Goal: Transaction & Acquisition: Purchase product/service

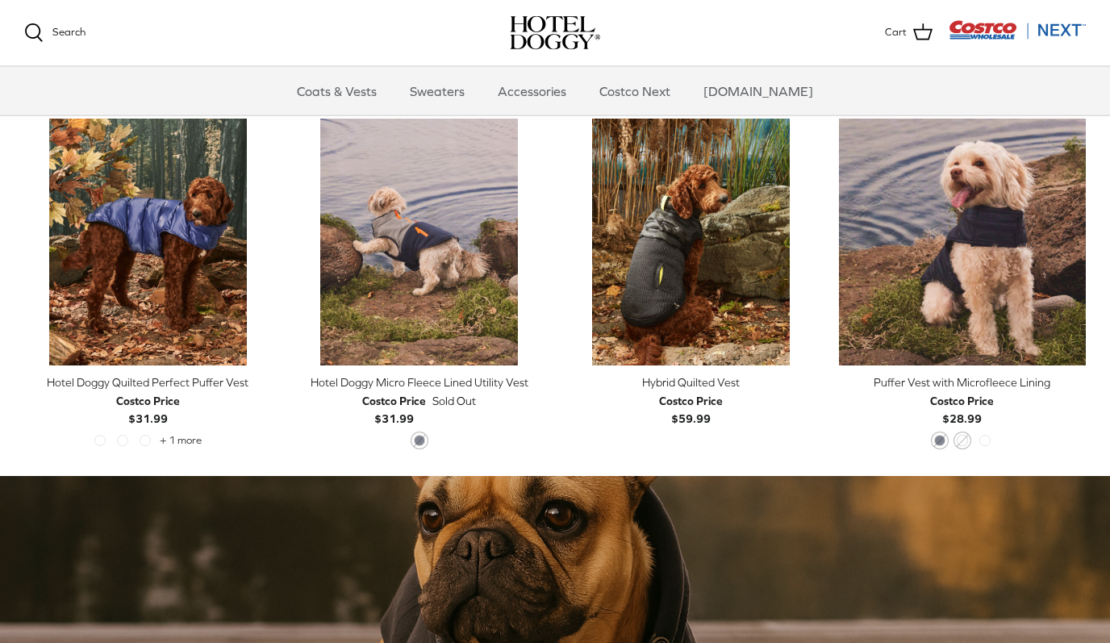
scroll to position [736, 0]
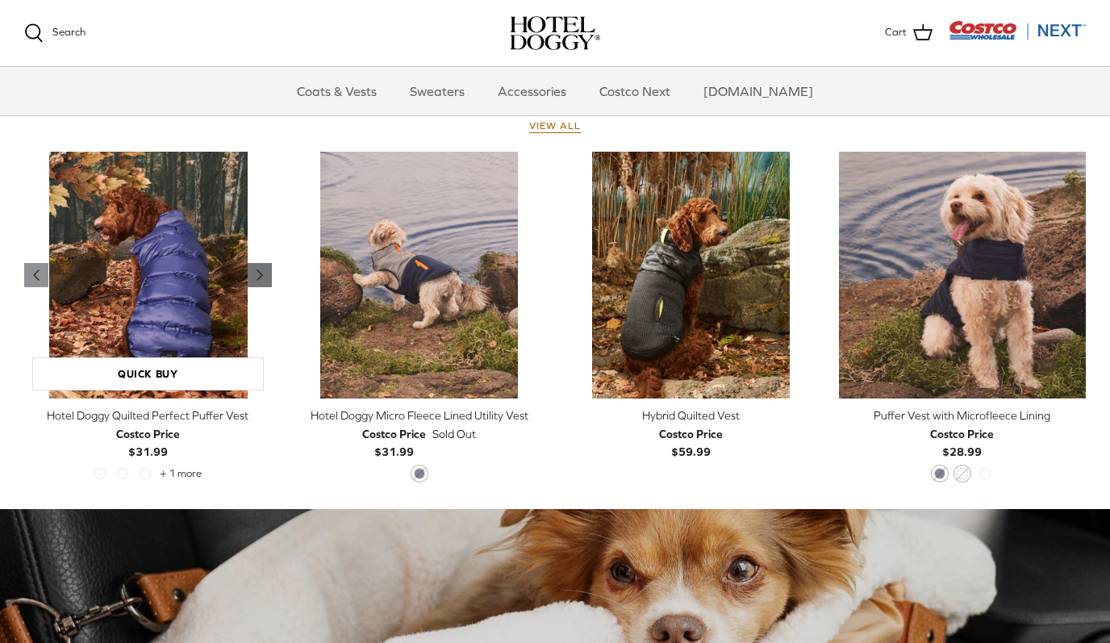
click at [265, 275] on icon "Right" at bounding box center [259, 274] width 19 height 19
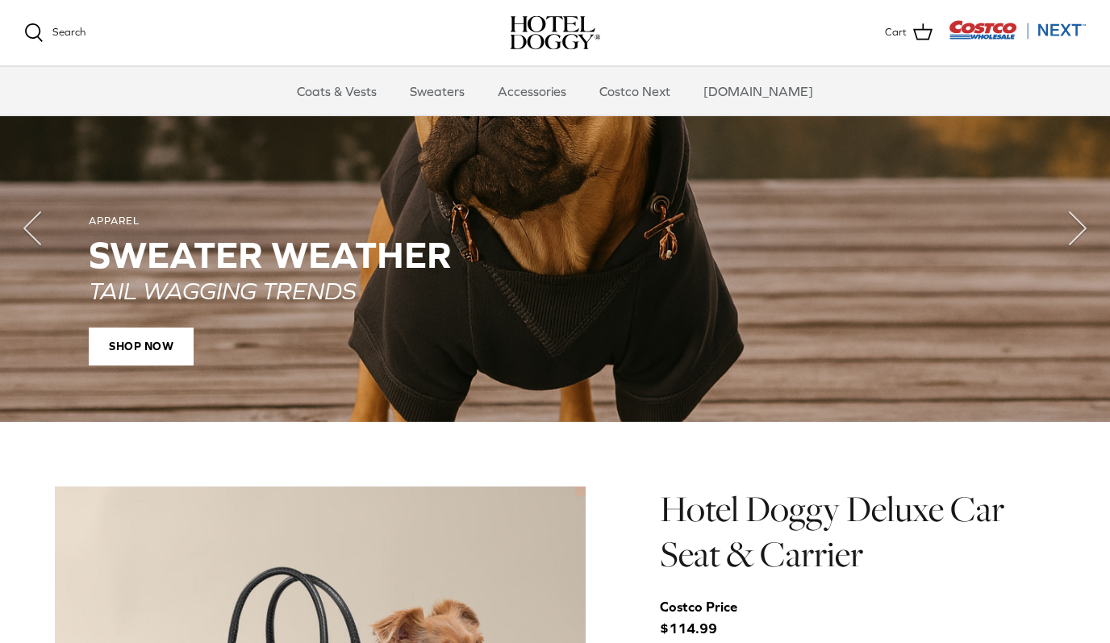
scroll to position [1165, 0]
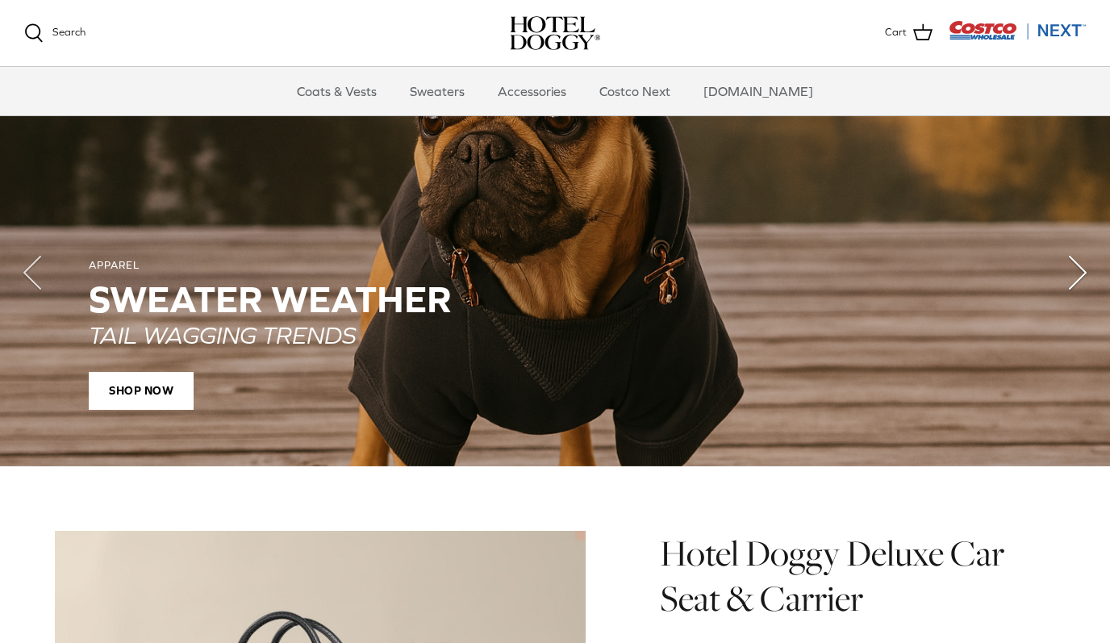
click at [1071, 267] on polyline "Next" at bounding box center [1077, 272] width 16 height 32
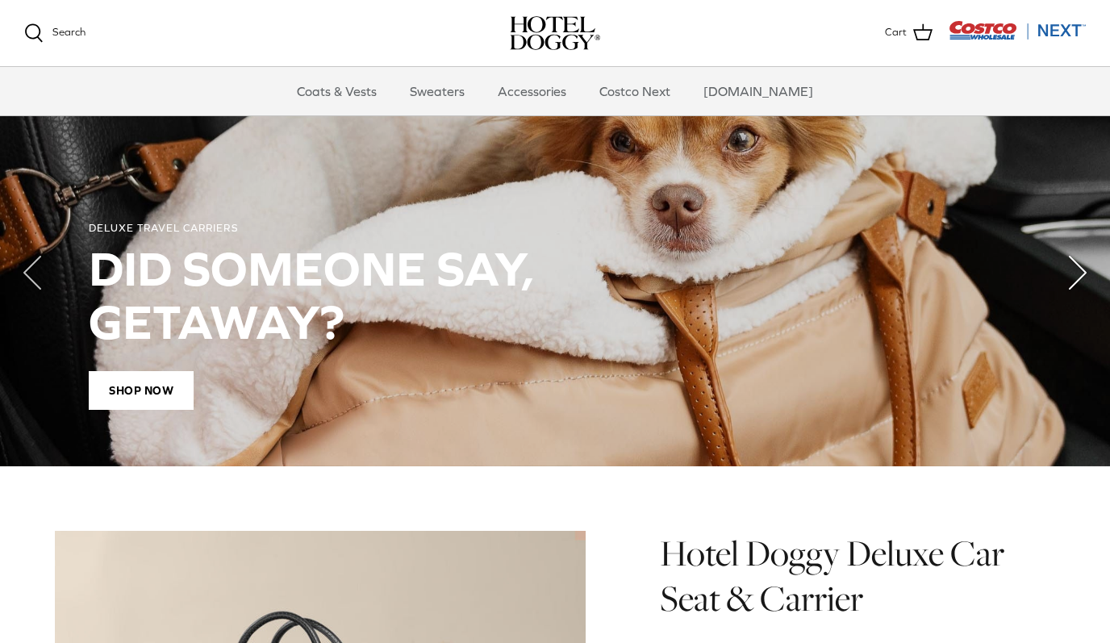
click at [1051, 287] on icon "Right" at bounding box center [1077, 272] width 65 height 65
click at [1050, 294] on icon "Right" at bounding box center [1077, 272] width 65 height 65
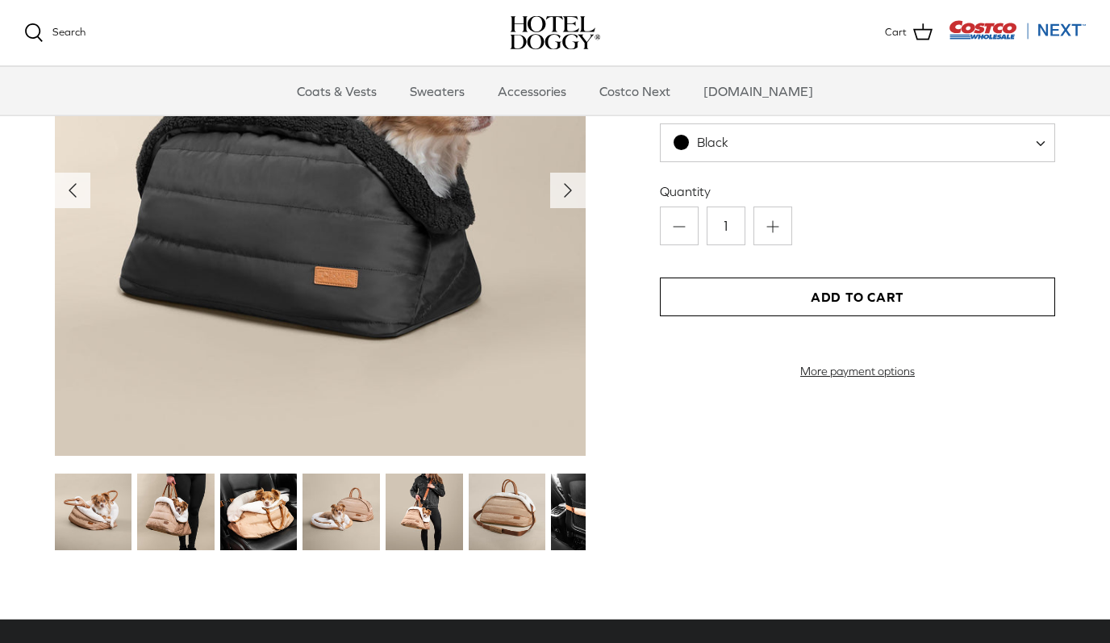
scroll to position [1771, 0]
click at [521, 501] on img at bounding box center [507, 511] width 77 height 77
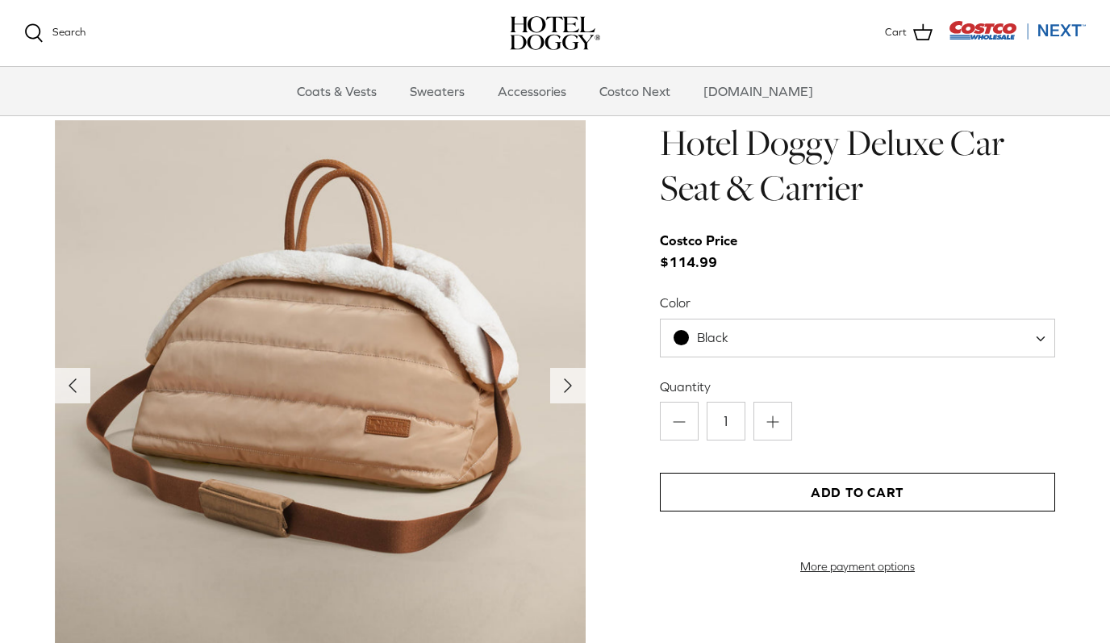
scroll to position [1576, 0]
click at [457, 88] on link "Sweaters" at bounding box center [437, 91] width 84 height 48
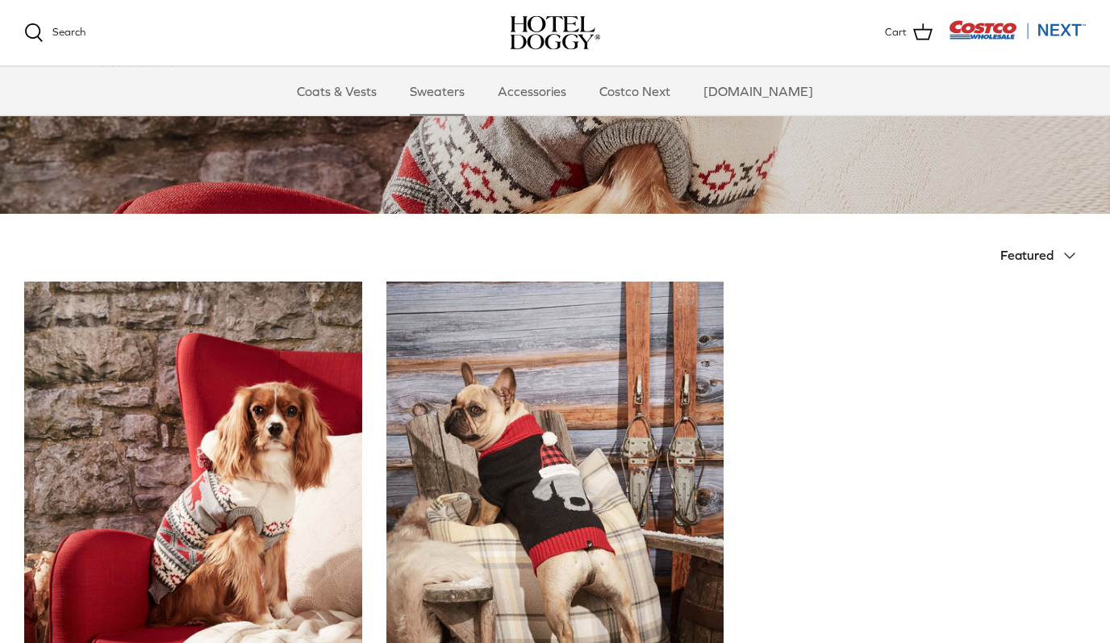
scroll to position [216, 0]
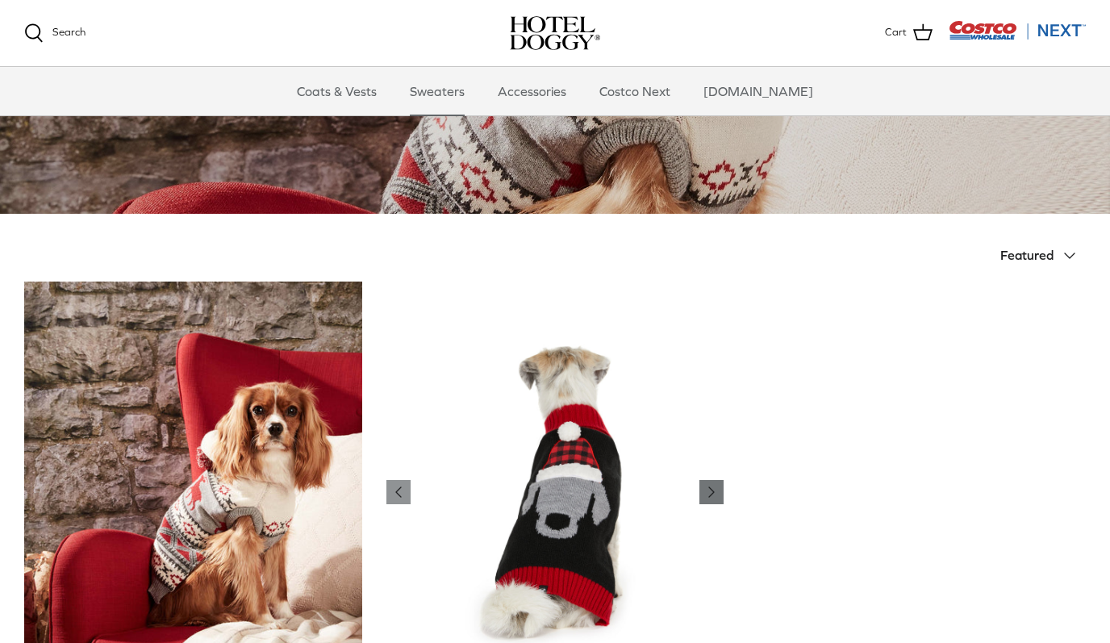
click at [723, 492] on link "Right" at bounding box center [711, 492] width 24 height 24
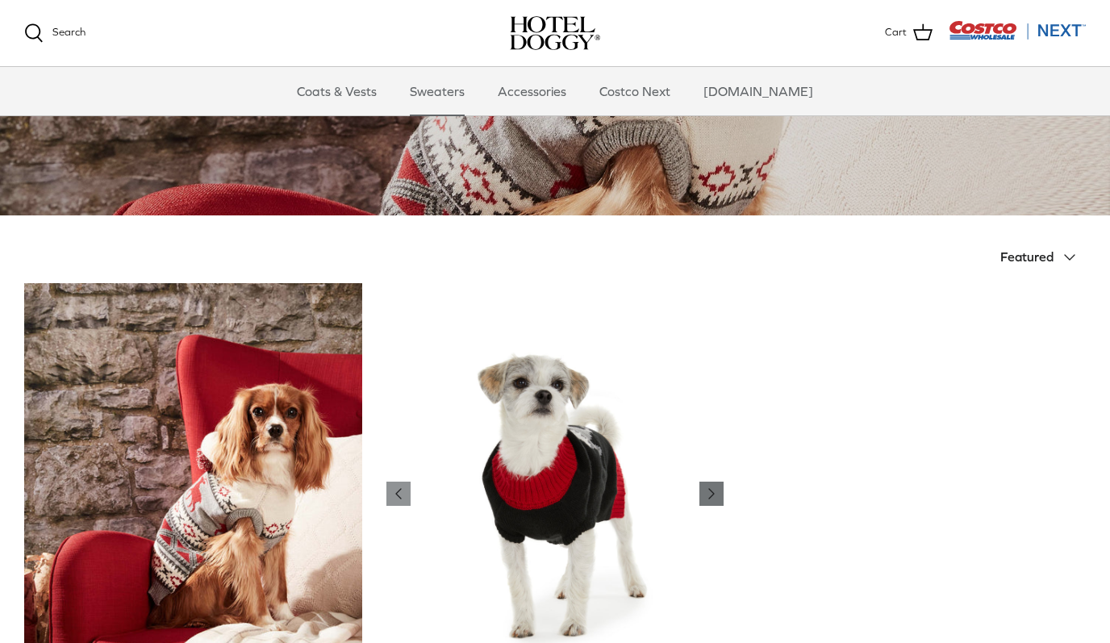
scroll to position [213, 0]
